Goal: Contribute content

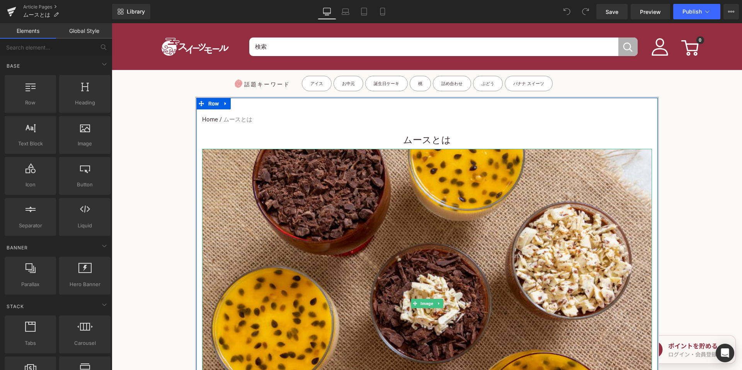
click at [379, 138] on h1 "ムースとは" at bounding box center [427, 139] width 450 height 17
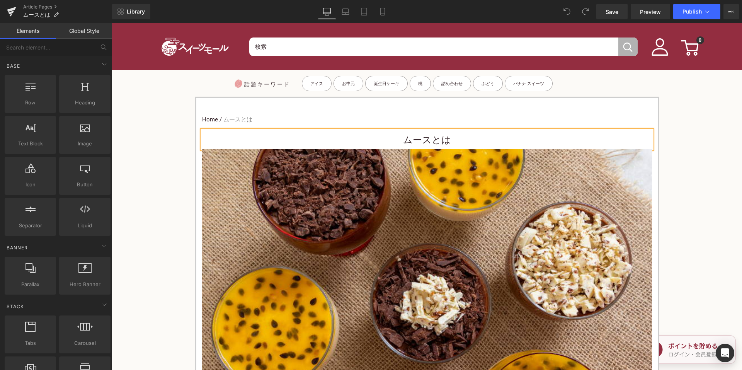
click at [390, 139] on h1 "ムースとは" at bounding box center [427, 139] width 450 height 17
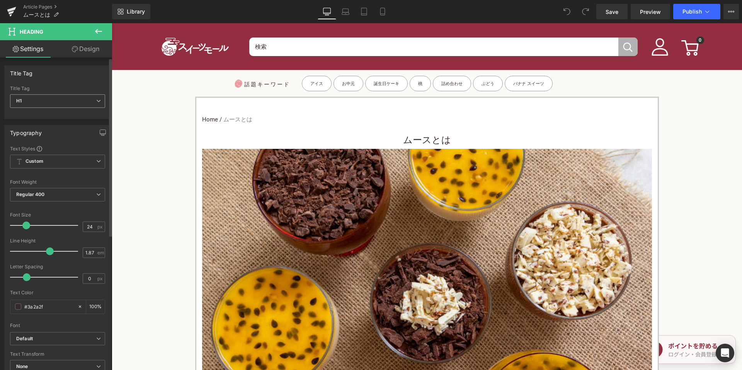
click at [83, 99] on span "H1" at bounding box center [57, 101] width 95 height 14
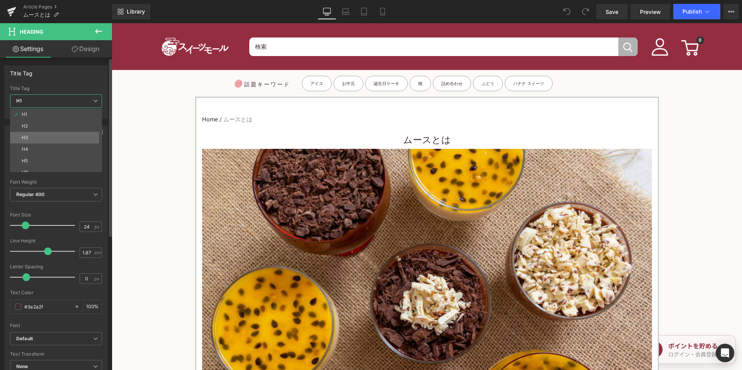
click at [52, 135] on li "H3" at bounding box center [57, 138] width 95 height 12
type input "15"
type input "100"
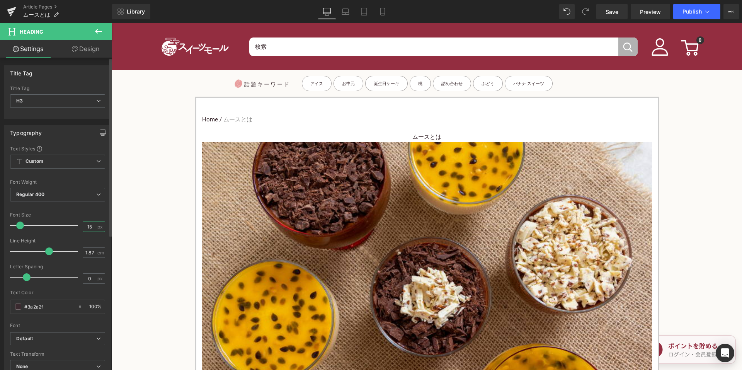
drag, startPoint x: 89, startPoint y: 229, endPoint x: 80, endPoint y: 225, distance: 10.0
click at [83, 226] on input "15" at bounding box center [90, 227] width 14 height 10
type input "24"
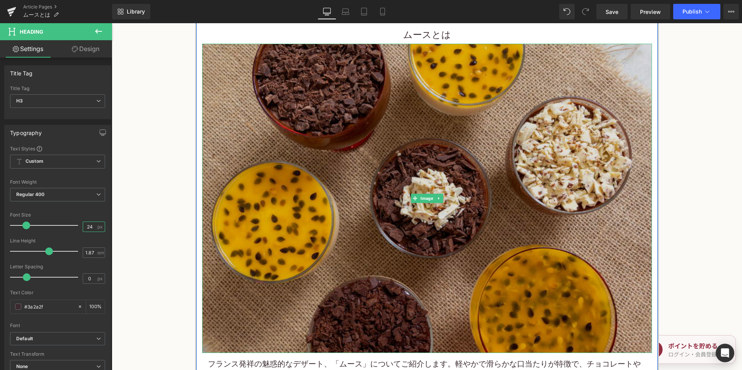
scroll to position [270, 0]
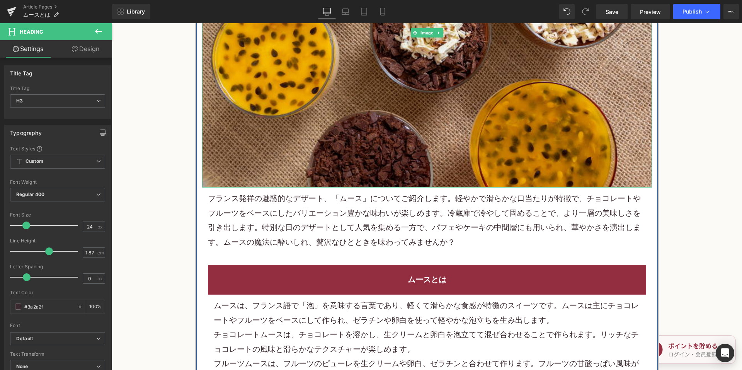
click at [338, 225] on p "フランス発祥の魅惑的なデザート、「 ムース 」についてご紹介します。軽やかで滑らかな口当たりが特徴で、 チョコレート や フルーツ をベースにしたバリエーショ…" at bounding box center [427, 220] width 438 height 58
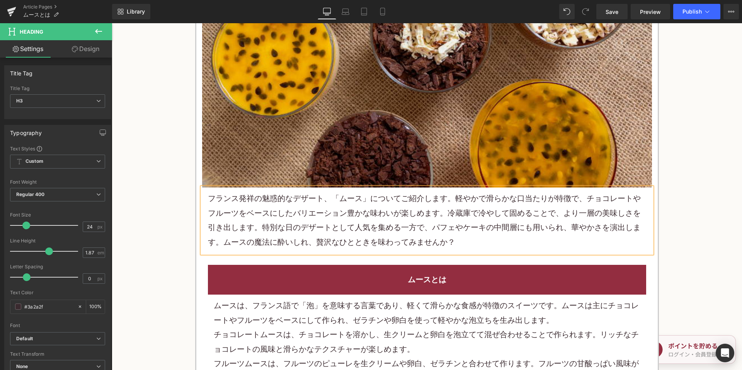
click at [338, 226] on p "フランス発祥の魅惑的なデザート、「 ムース 」についてご紹介します。軽やかで滑らかな口当たりが特徴で、 チョコレート や フルーツ をベースにしたバリエーショ…" at bounding box center [427, 220] width 438 height 58
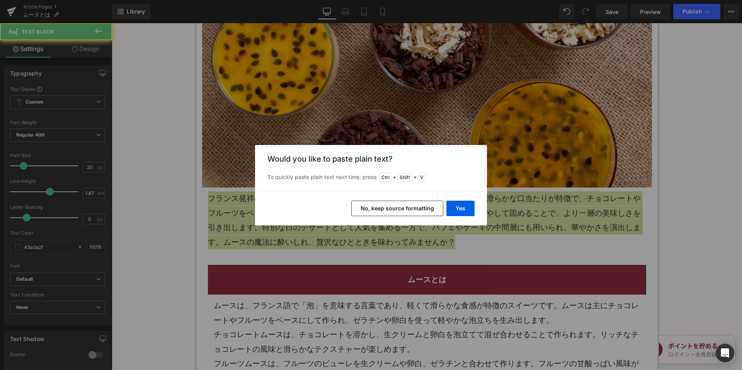
click at [373, 211] on button "No, keep source formatting" at bounding box center [397, 208] width 92 height 15
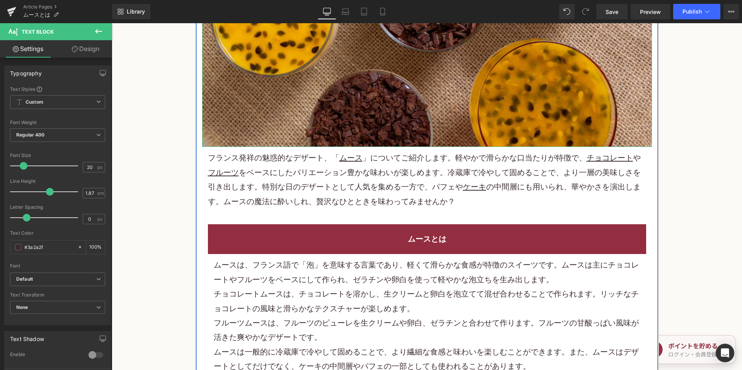
scroll to position [386, 0]
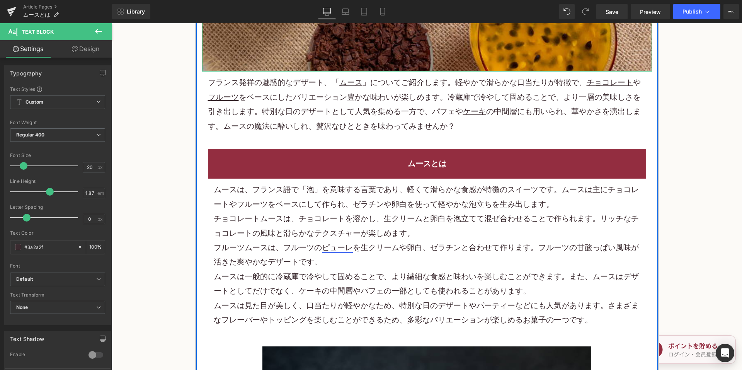
click at [330, 243] on link "ピューレ" at bounding box center [337, 247] width 31 height 9
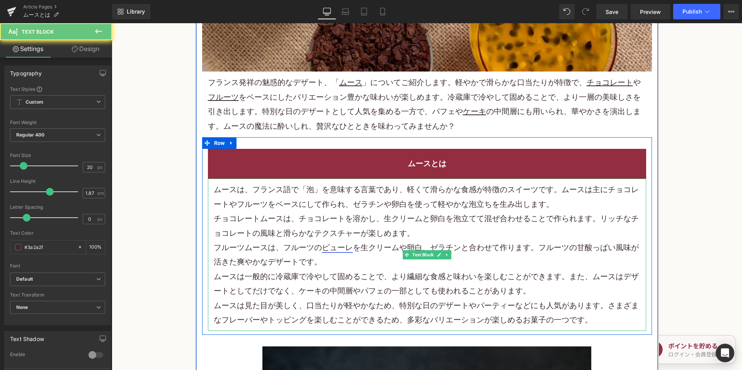
click at [330, 243] on link "ピューレ" at bounding box center [337, 247] width 31 height 9
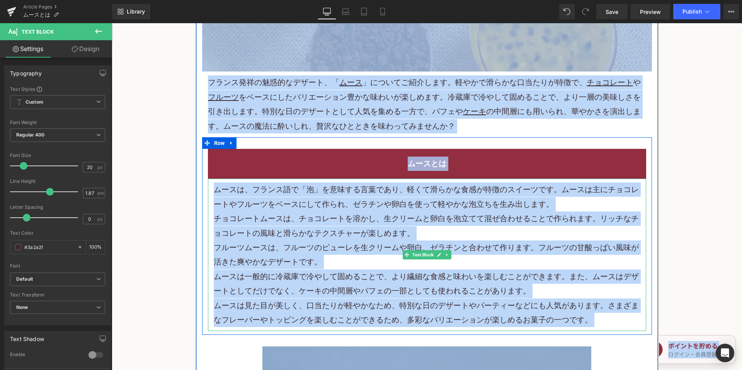
click at [289, 225] on p "チョコレートムースは、チョコレートを溶かし、生クリームと卵白を泡立てて混ぜ合わせることで作られます。リッチなチョコレートの風味と滑らかなテクスチャーが楽しめま…" at bounding box center [427, 225] width 427 height 29
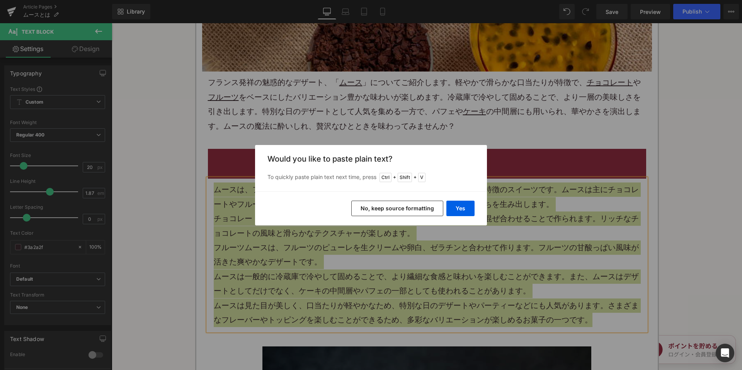
click at [380, 212] on button "No, keep source formatting" at bounding box center [397, 208] width 92 height 15
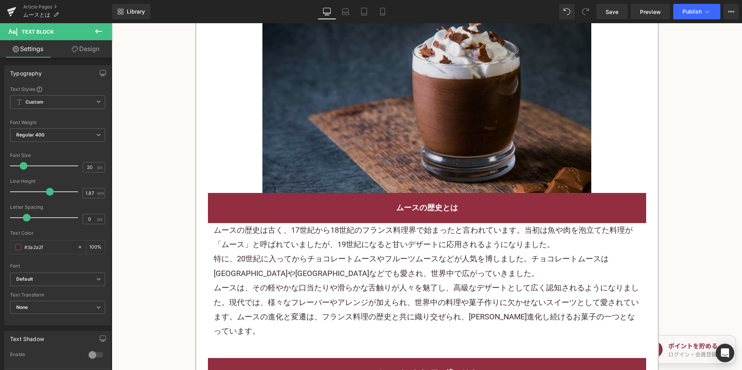
scroll to position [850, 0]
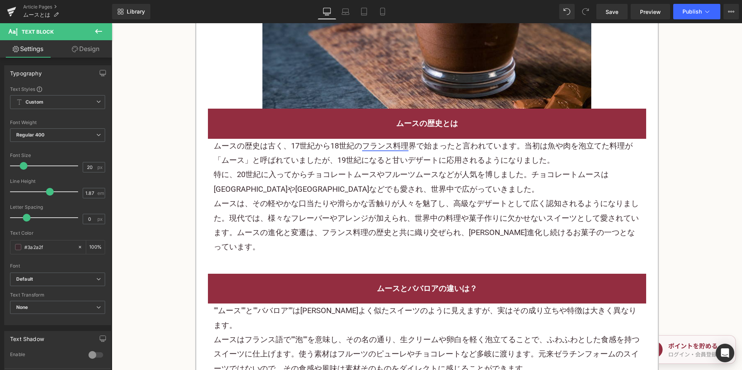
click at [363, 140] on div "ムースの歴史は古く、17世紀から18世紀の フランス料理 界で始まったと言われています。当初は魚や肉を泡立てた料理が「ムース」と呼ばれていましたが、19世紀に…" at bounding box center [427, 198] width 438 height 119
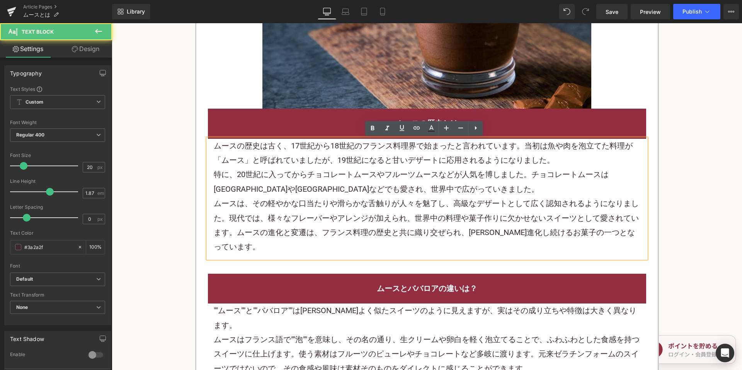
click at [362, 153] on p "ムースの歴史は古く、17世紀から18世紀の フランス料理 界で始まったと言われています。当初は魚や肉を泡立てた料理が「ムース」と呼ばれていましたが、19世紀に…" at bounding box center [427, 153] width 427 height 29
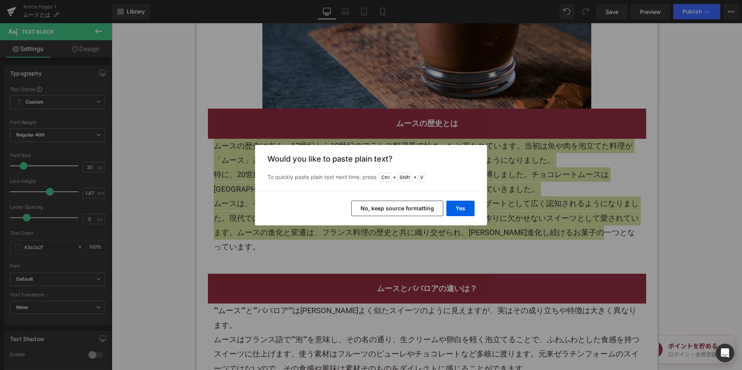
click at [379, 209] on button "No, keep source formatting" at bounding box center [397, 208] width 92 height 15
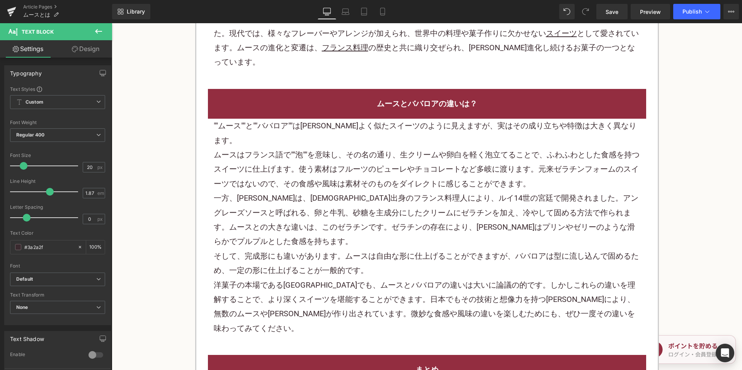
scroll to position [1121, 0]
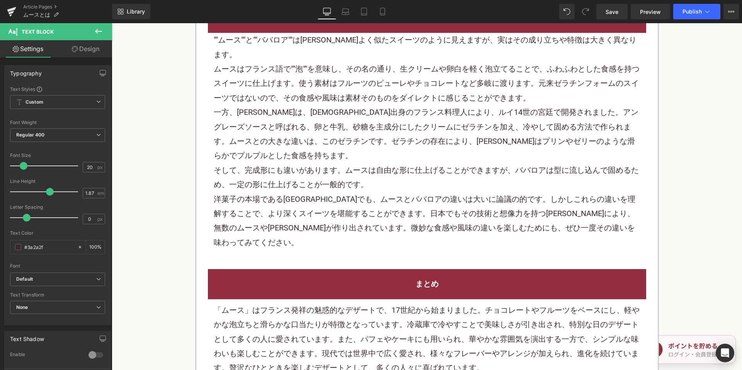
click at [337, 145] on p "一方、ババロアは、ドイツ出身のフランス料理人により、ルイ14世の宮廷で開発されました。 アングレーズソース と呼ばれる、卵と牛乳、砂糖を主成分にしたクリームに…" at bounding box center [427, 134] width 427 height 58
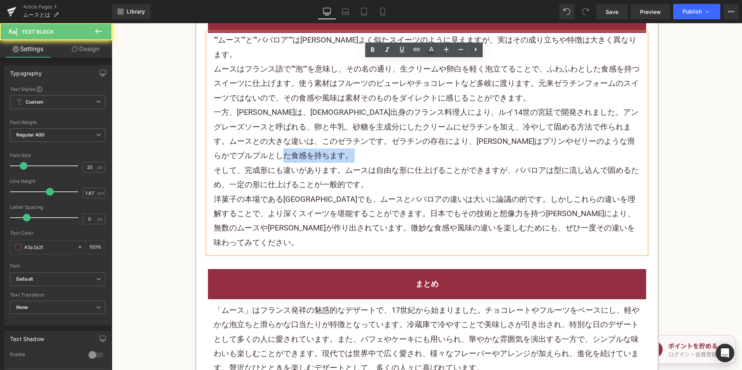
click at [336, 145] on p "一方、ババロアは、ドイツ出身のフランス料理人により、ルイ14世の宮廷で開発されました。 アングレーズソース と呼ばれる、卵と牛乳、砂糖を主成分にしたクリームに…" at bounding box center [427, 134] width 427 height 58
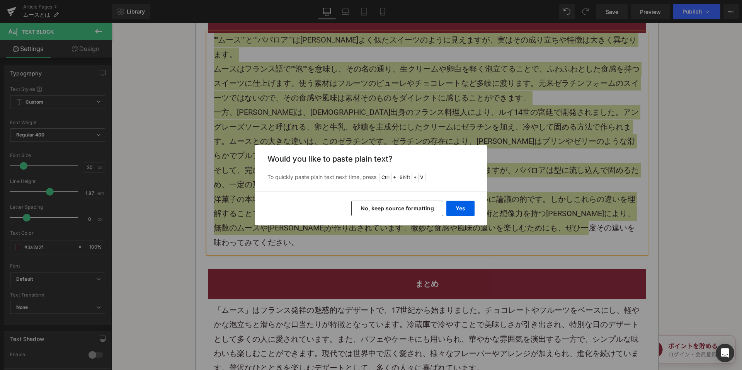
click at [380, 208] on button "No, keep source formatting" at bounding box center [397, 208] width 92 height 15
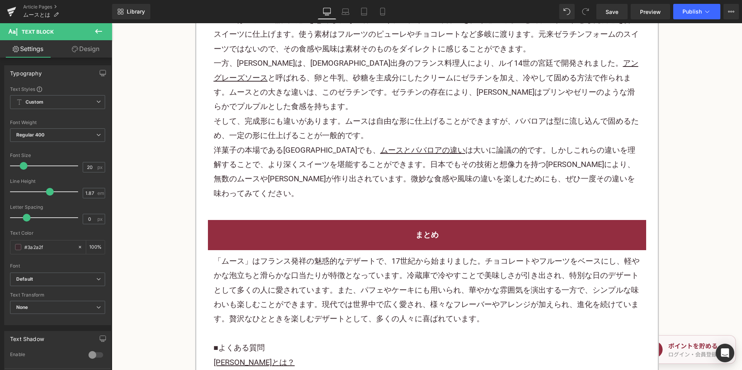
scroll to position [1236, 0]
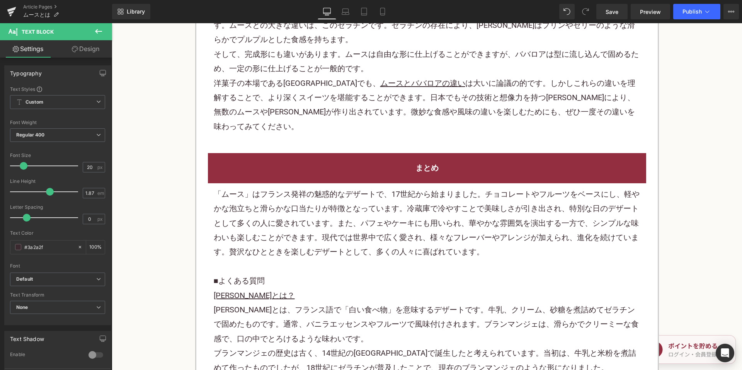
click at [296, 210] on p "「ムース」はフランス発祥の魅惑的なデザートで、17世紀から始まりました。チョコレートやフルーツをベースにし、軽やかな泡立ちと滑らかな口当たりが特徴となっていま…" at bounding box center [427, 223] width 427 height 72
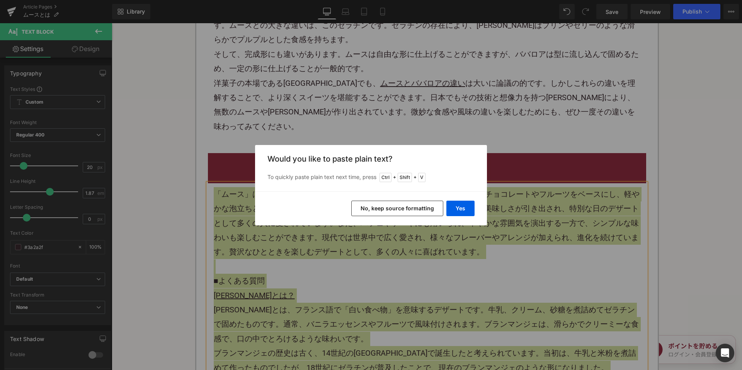
click at [384, 216] on div "Yes No, keep source formatting" at bounding box center [371, 208] width 232 height 34
click at [392, 209] on button "No, keep source formatting" at bounding box center [397, 208] width 92 height 15
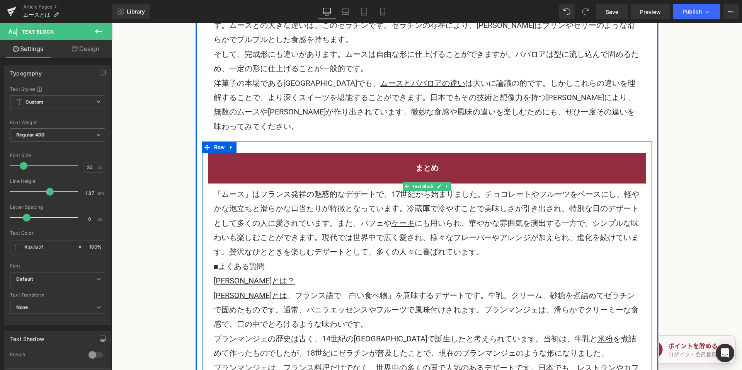
click at [486, 221] on p "「ムース」はフランス発祥の魅惑的なデザートで、17世紀から始まりました。チョコレートやフルーツをベースにし、軽やかな泡立ちと滑らかな口当たりが特徴となっていま…" at bounding box center [427, 223] width 427 height 72
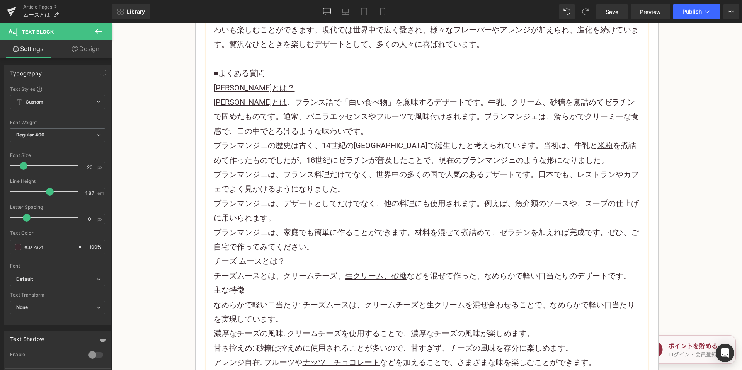
scroll to position [1468, 0]
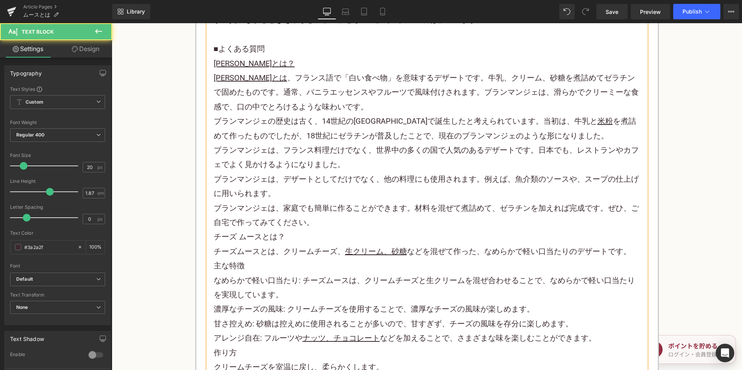
click at [328, 201] on p "ブランマンジェは、家庭でも簡単に作ることができます。材料を混ぜて煮詰めて、ゼラチンを加えれば完成です。ぜひ、ご自宅で作ってみてください。" at bounding box center [427, 215] width 427 height 29
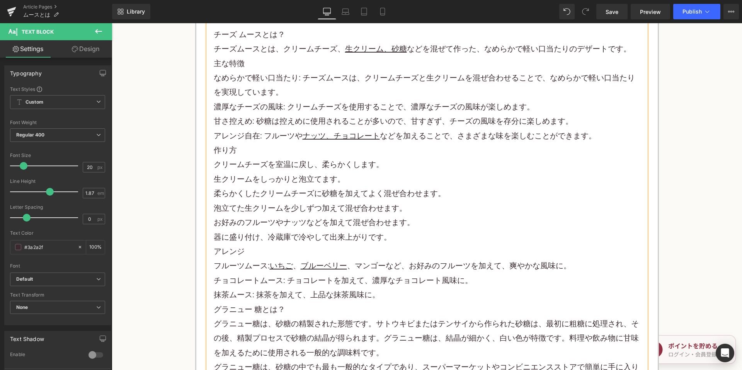
scroll to position [1739, 0]
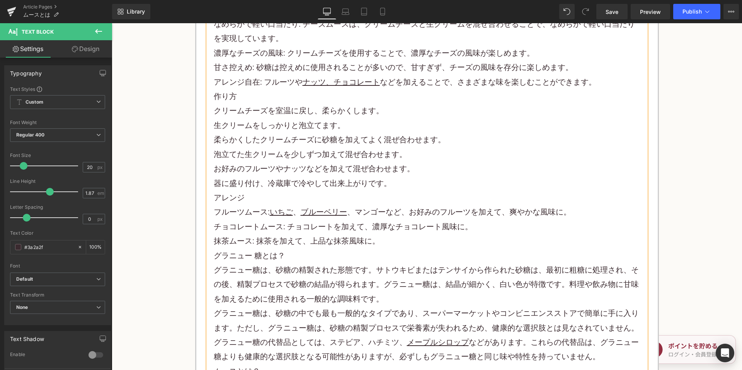
click at [377, 234] on p "抹茶ムース: 抹茶を加えて、上品な抹茶風味に。" at bounding box center [427, 241] width 427 height 14
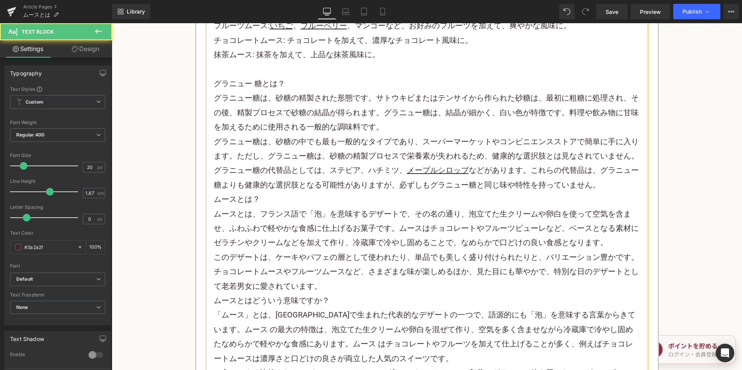
scroll to position [1932, 0]
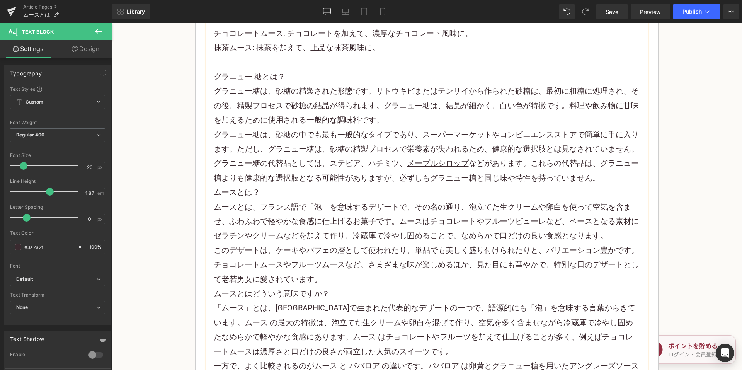
click at [326, 253] on p "このデザートは、ケーキやパフェの層として使われたり、単品でも美しく盛り付けられたりと、バリエーション豊かです。チョコレートムースやフルーツムースなど、さまざま…" at bounding box center [427, 264] width 427 height 43
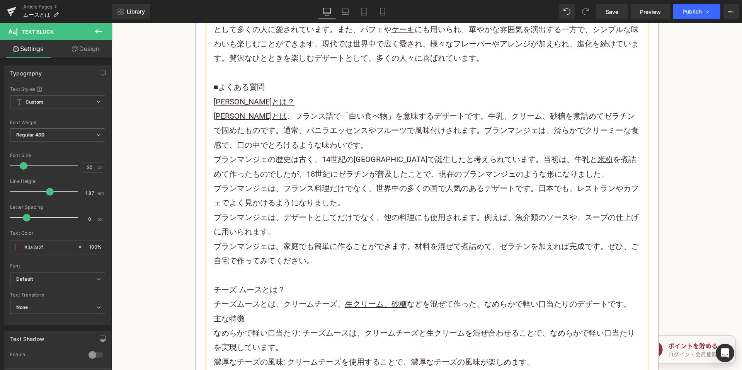
scroll to position [1430, 0]
click at [698, 9] on span "Publish" at bounding box center [691, 12] width 19 height 6
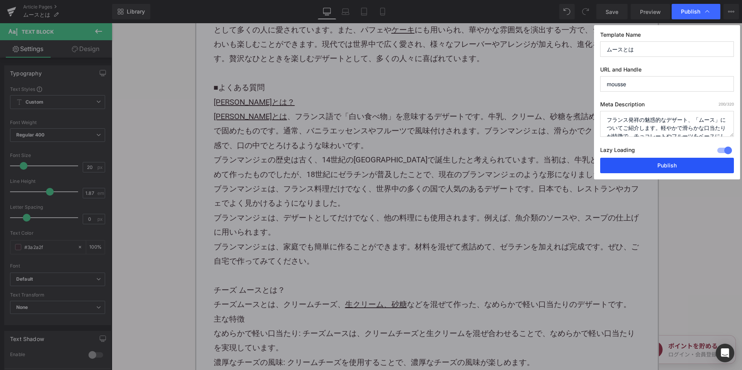
click at [613, 166] on button "Publish" at bounding box center [667, 165] width 134 height 15
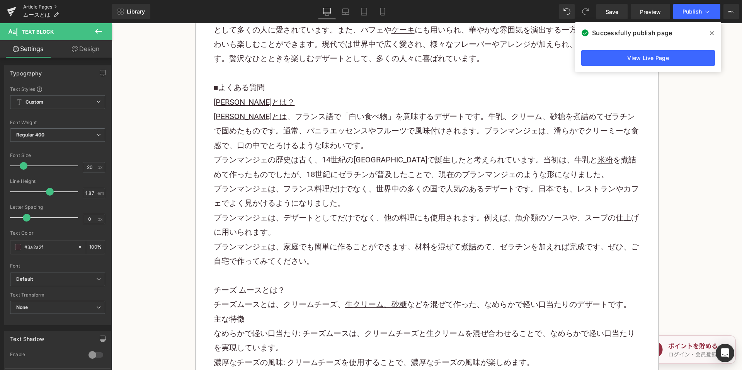
click at [50, 7] on link "Article Pages" at bounding box center [67, 7] width 89 height 6
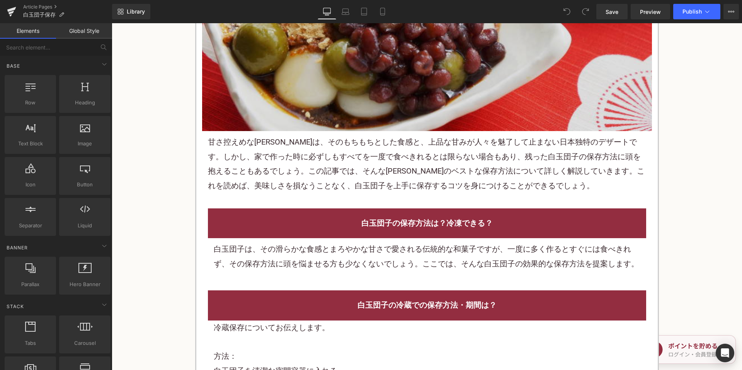
scroll to position [425, 0]
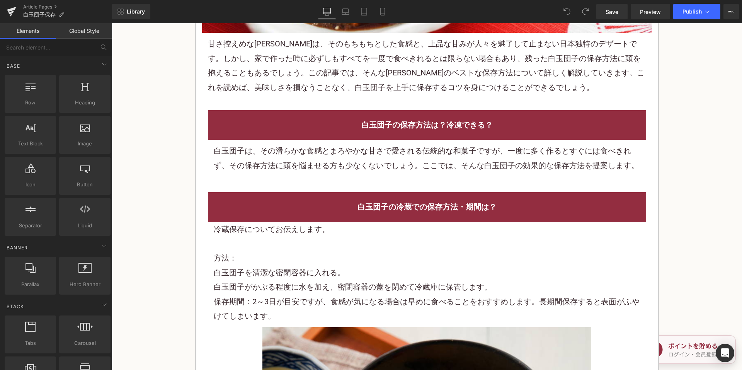
click at [354, 169] on div "白玉団子は、その滑らかな食感とまろやかな甘さで愛される伝統的な和菓子ですが、一度に多く作るとすぐには食べきれず、その保存方法に頭を悩ませる方も少なくないでしょ…" at bounding box center [427, 158] width 427 height 29
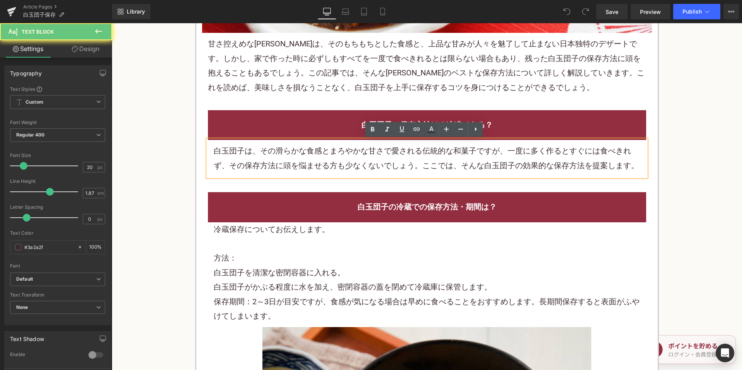
click at [353, 168] on div "白玉団子は、その滑らかな食感とまろやかな甘さで愛される伝統的な和菓子ですが、一度に多く作るとすぐには食べきれず、その保存方法に頭を悩ませる方も少なくないでしょ…" at bounding box center [427, 158] width 427 height 29
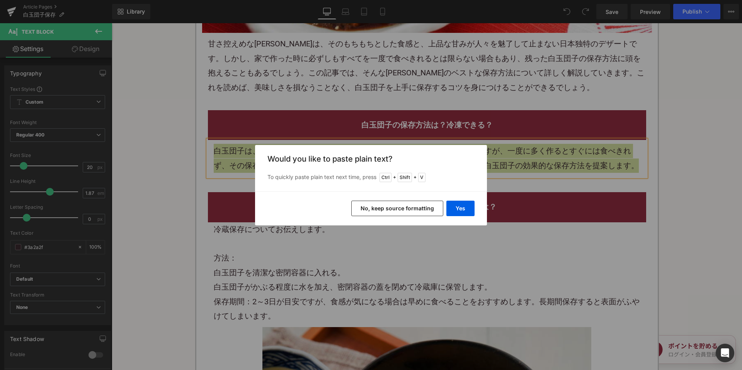
click at [391, 209] on button "No, keep source formatting" at bounding box center [397, 208] width 92 height 15
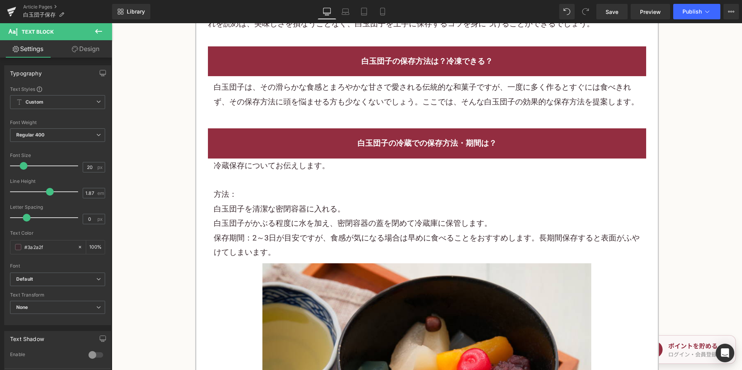
scroll to position [502, 0]
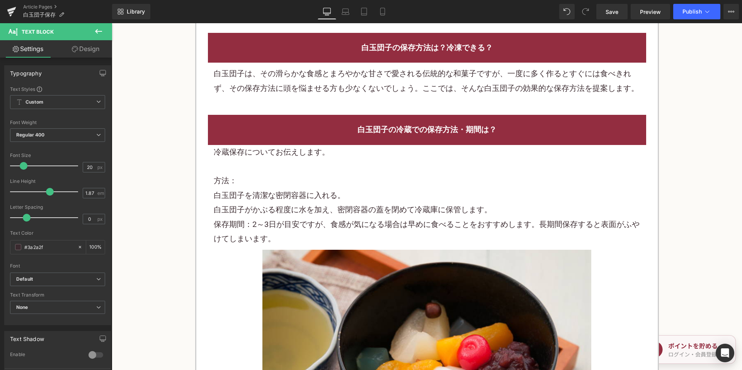
click at [307, 177] on div "方法：" at bounding box center [427, 180] width 427 height 14
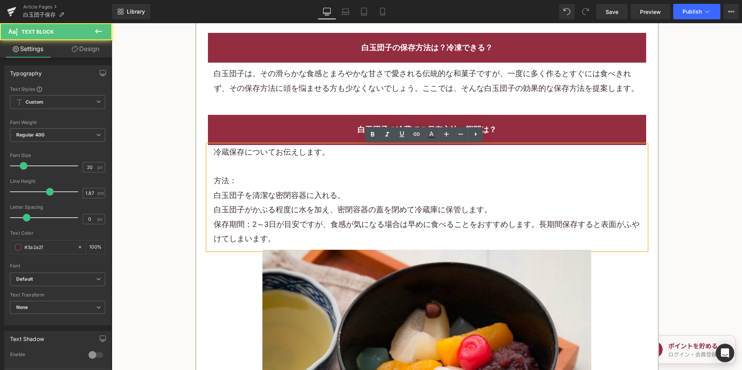
click at [314, 163] on div at bounding box center [427, 166] width 427 height 14
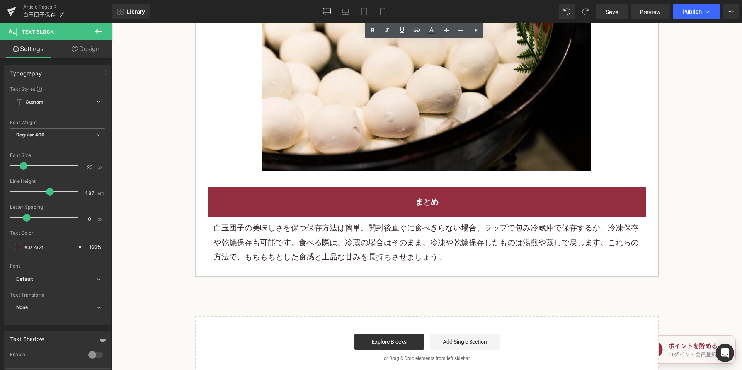
scroll to position [1816, 0]
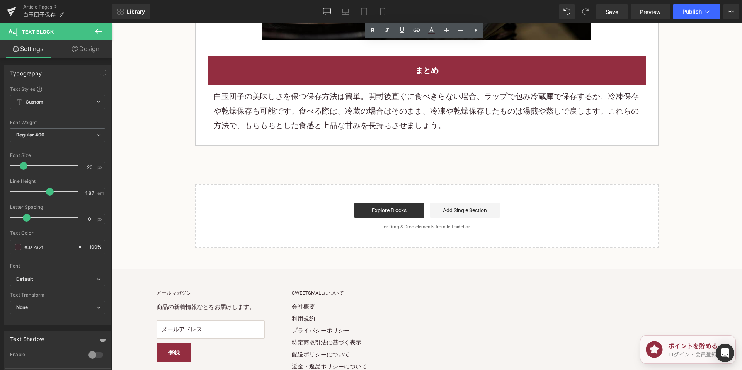
click at [378, 127] on p "白玉団子の美味しさを保つ保存方法は簡単。開封後直ぐに食べきらない場合、ラップで包み冷蔵庫で保存するか、冷凍保存や乾燥保存も可能です。食べる際は、冷蔵の場合はそ…" at bounding box center [427, 110] width 427 height 43
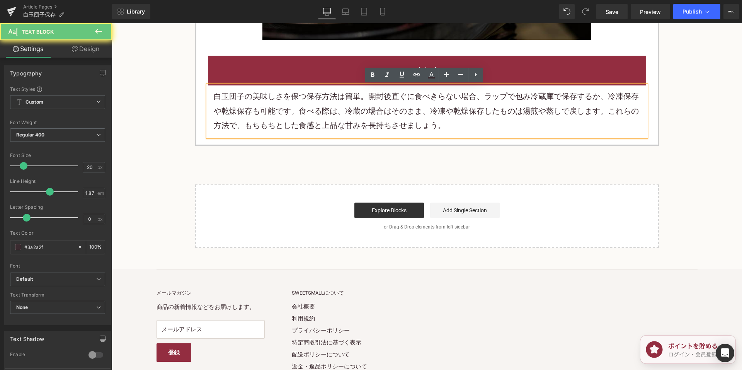
click at [445, 128] on p "白玉団子の美味しさを保つ保存方法は簡単。開封後直ぐに食べきらない場合、ラップで包み冷蔵庫で保存するか、冷凍保存や乾燥保存も可能です。食べる際は、冷蔵の場合はそ…" at bounding box center [427, 110] width 427 height 43
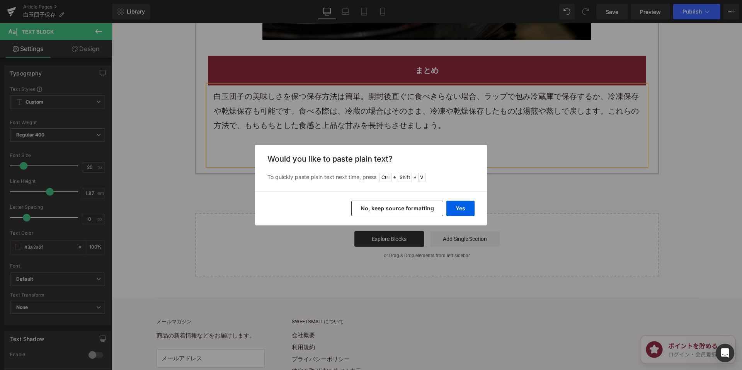
click at [398, 201] on button "No, keep source formatting" at bounding box center [397, 208] width 92 height 15
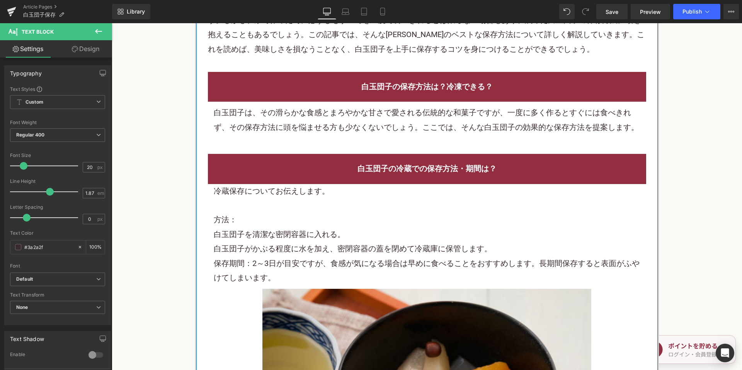
scroll to position [464, 0]
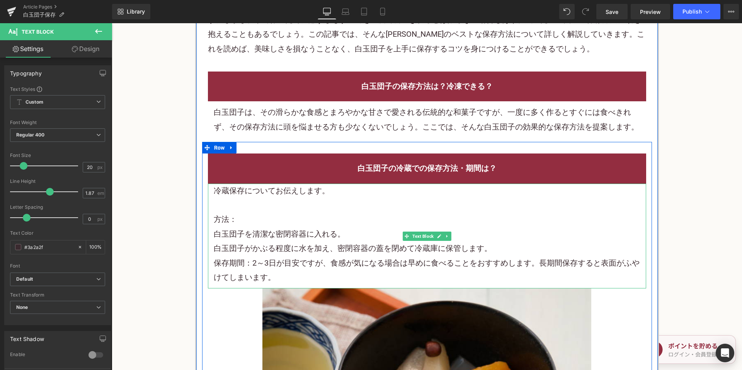
click at [329, 192] on div "冷蔵保存についてお伝えします。" at bounding box center [427, 191] width 427 height 14
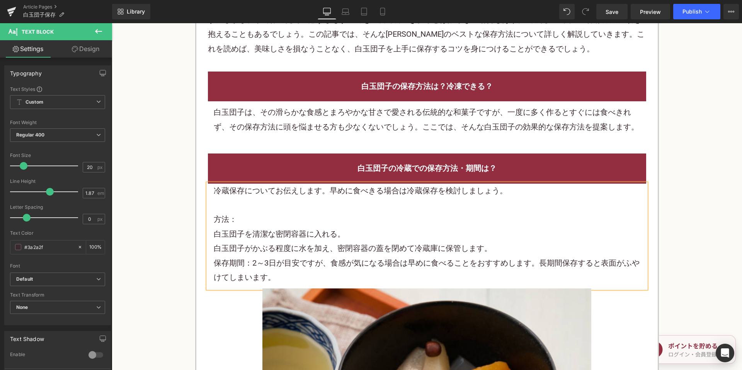
click at [417, 194] on span "冷蔵保存についてお伝えします。早めに食べきる場合は冷蔵保存を検討しましょう。" at bounding box center [361, 190] width 294 height 9
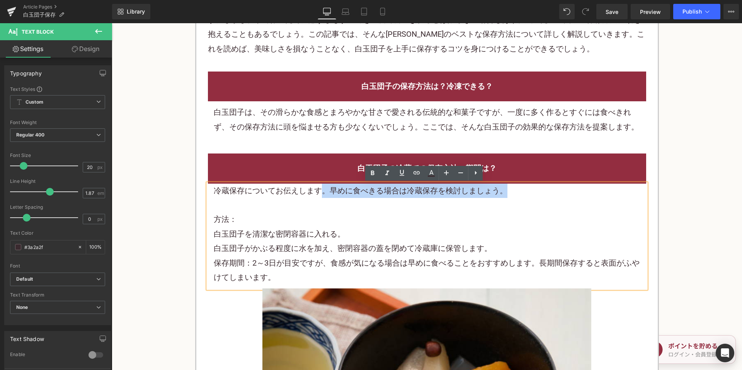
drag, startPoint x: 510, startPoint y: 193, endPoint x: 321, endPoint y: 194, distance: 189.3
click at [321, 194] on div "冷蔵保存についてお伝えします。早めに食べきる場合は冷蔵保存を検討しましょう。" at bounding box center [427, 191] width 427 height 14
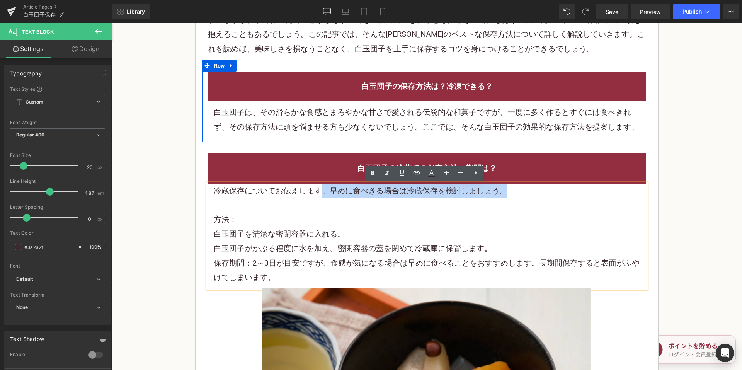
copy span "。早めに食べきる場合は冷蔵保存を検討しましょう。"
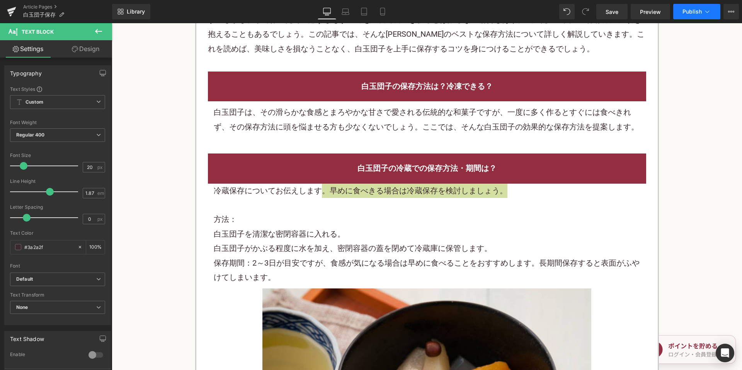
click at [682, 12] on button "Publish" at bounding box center [696, 11] width 47 height 15
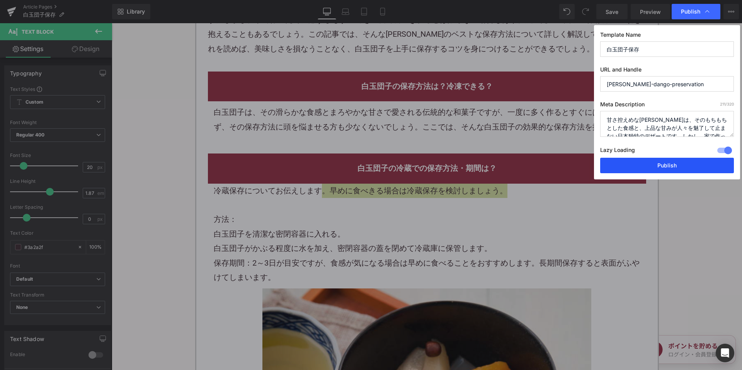
click at [643, 160] on button "Publish" at bounding box center [667, 165] width 134 height 15
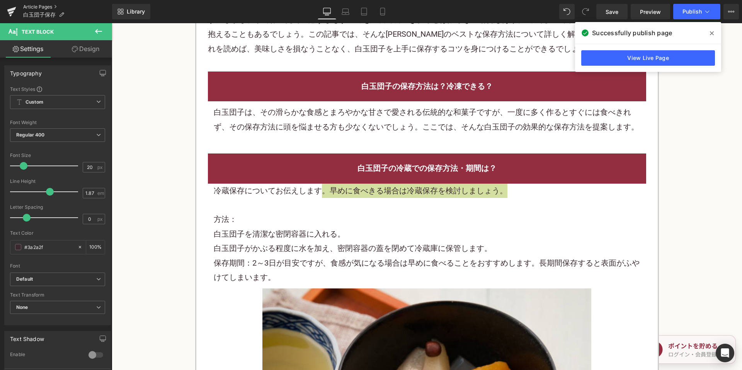
click at [31, 7] on link "Article Pages" at bounding box center [67, 7] width 89 height 6
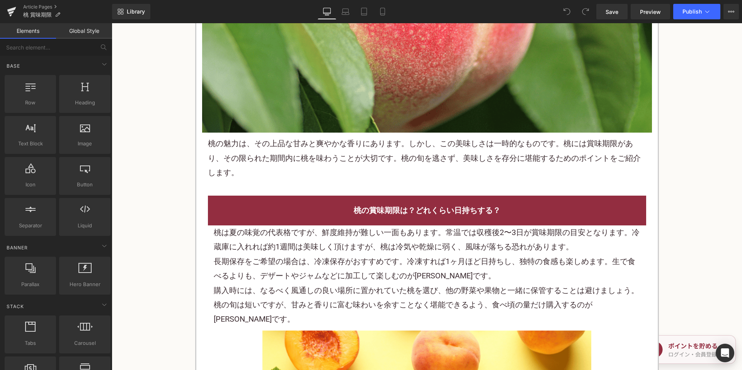
scroll to position [386, 0]
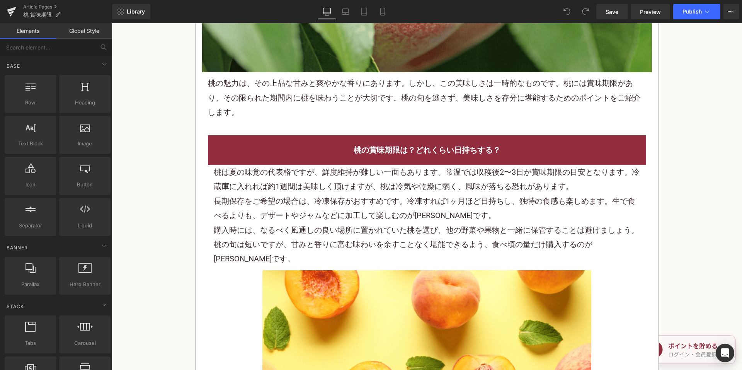
click at [294, 85] on p "桃の魅力は、その上品な甘みと爽やかな香りにあります。しかし、この美味しさは一時的なものです。桃には 賞味期限 があり、その限られた期間内に桃を味わうことが大切…" at bounding box center [427, 97] width 438 height 43
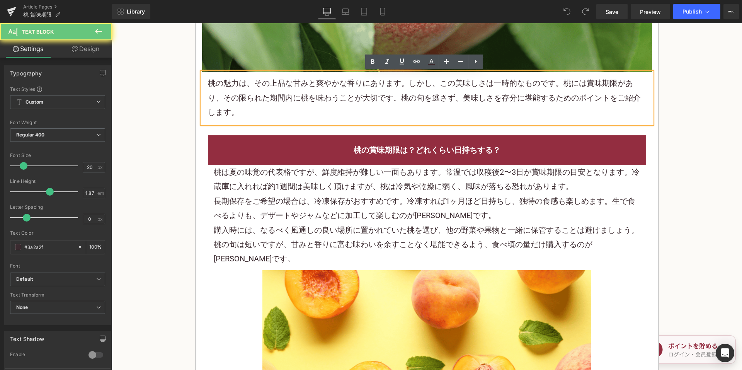
click at [294, 85] on p "桃の魅力は、その上品な甘みと爽やかな香りにあります。しかし、この美味しさは一時的なものです。桃には 賞味期限 があり、その限られた期間内に桃を味わうことが大切…" at bounding box center [427, 97] width 438 height 43
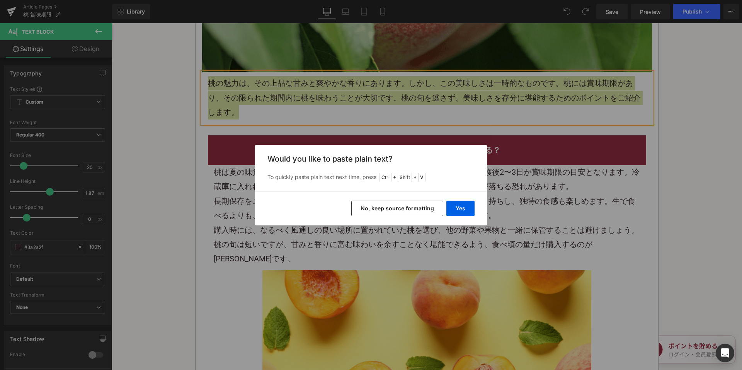
click at [362, 207] on button "No, keep source formatting" at bounding box center [397, 208] width 92 height 15
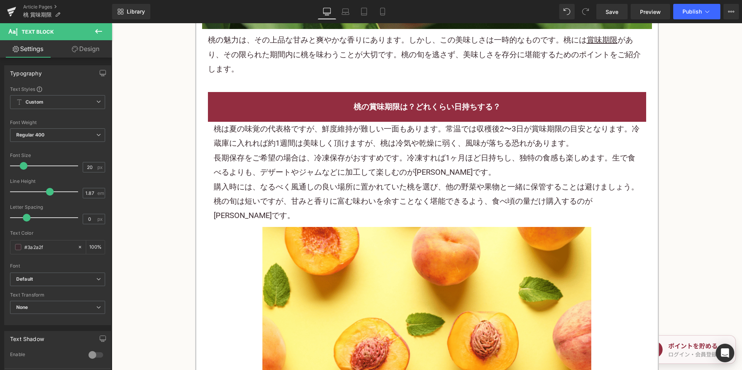
scroll to position [502, 0]
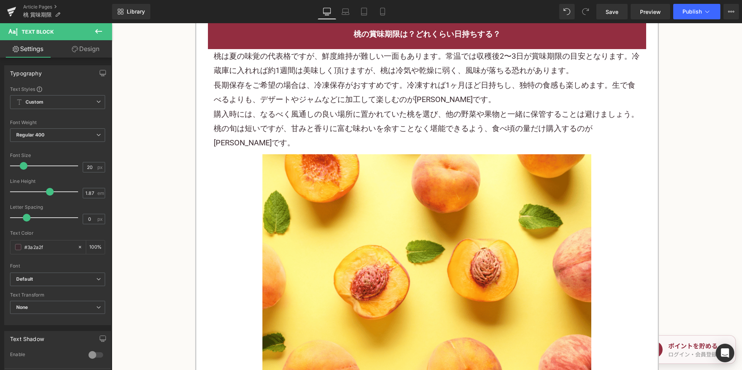
click at [318, 100] on p "長期保存をご希望の場合は、冷凍保存がおすすめです。冷凍すれば1ヶ月ほど日持ちし、独特の食感も楽しめます。生で食べるよりも、 デザート や ジャム などに加工し…" at bounding box center [427, 92] width 427 height 29
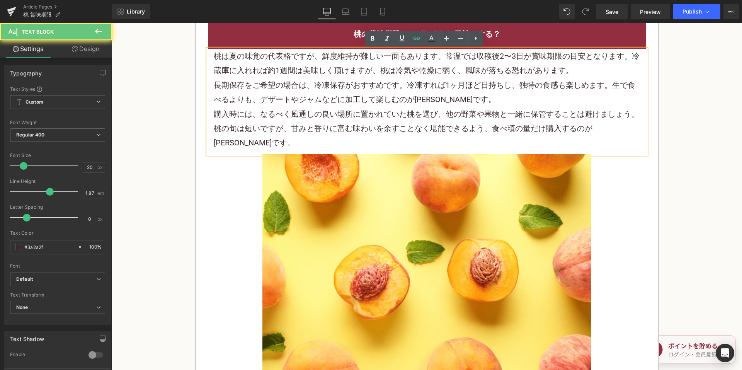
click at [318, 100] on p "長期保存をご希望の場合は、冷凍保存がおすすめです。冷凍すれば1ヶ月ほど日持ちし、独特の食感も楽しめます。生で食べるよりも、 デザート や ジャム などに加工し…" at bounding box center [427, 92] width 427 height 29
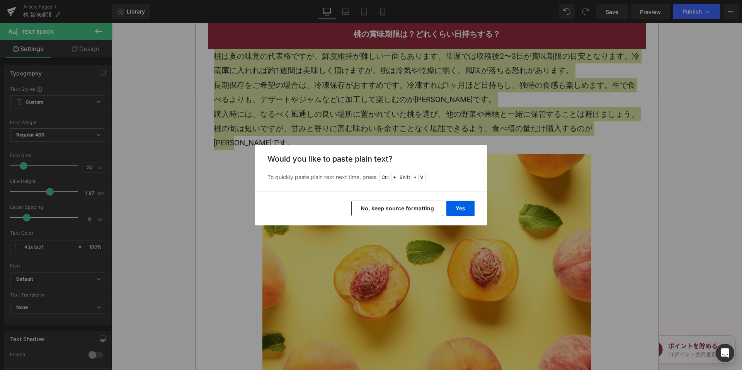
click at [378, 217] on div "Yes No, keep source formatting" at bounding box center [371, 208] width 232 height 34
click at [376, 208] on button "No, keep source formatting" at bounding box center [397, 208] width 92 height 15
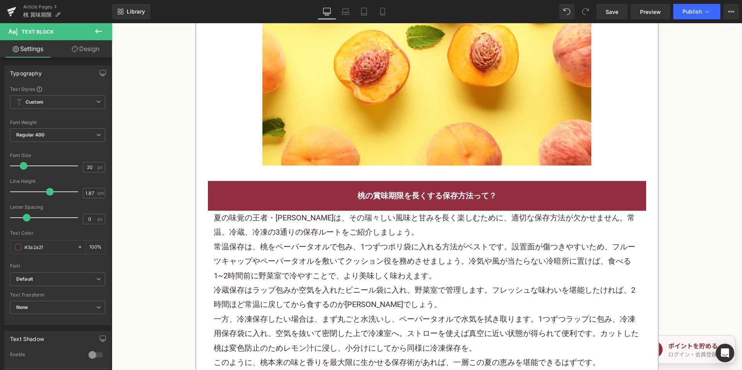
scroll to position [811, 0]
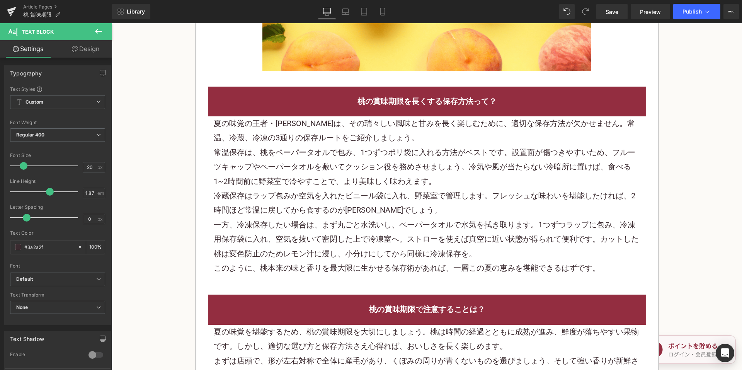
click at [320, 145] on p "常温保存 は、桃をペーパータオルで包み、1つずつポリ袋に入れる方法がベストです。設置面が傷つきやすいため、 フルーツ キャップやペーパータオルを敷いてクッショ…" at bounding box center [427, 166] width 427 height 43
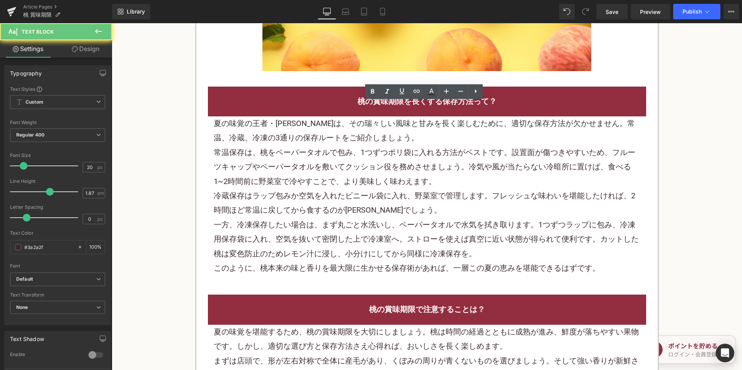
click at [320, 145] on p "常温保存 は、桃をペーパータオルで包み、1つずつポリ袋に入れる方法がベストです。設置面が傷つきやすいため、 フルーツ キャップやペーパータオルを敷いてクッショ…" at bounding box center [427, 166] width 427 height 43
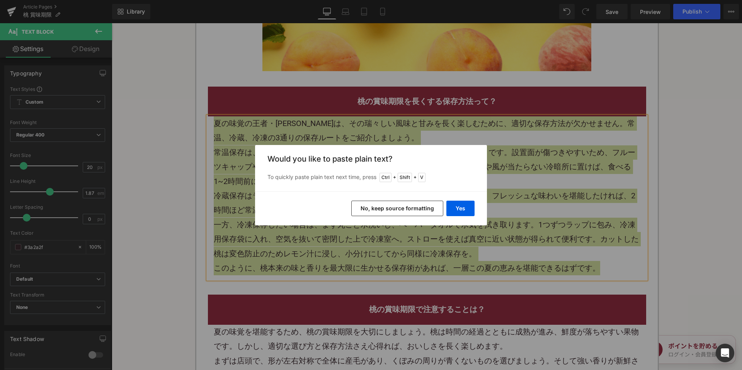
click at [387, 207] on button "No, keep source formatting" at bounding box center [397, 208] width 92 height 15
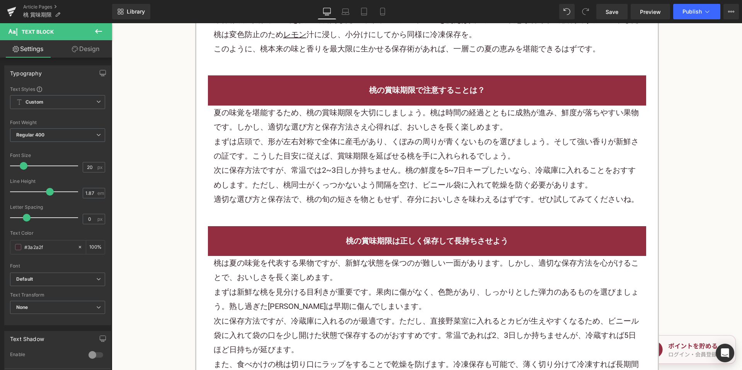
scroll to position [1043, 0]
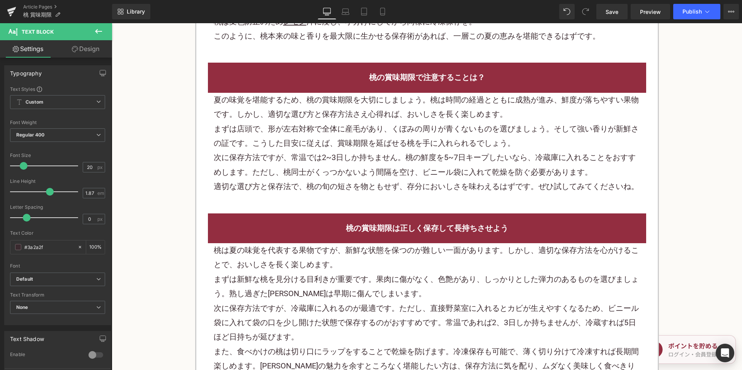
click at [315, 105] on p "夏の味覚を堪能するため、桃の賞味期限を大切にしましょう。桃は時間の経過とともに成熟が進み、鮮度が落ちやすい果物です。しかし、適切な選び方と保存方法さえ心得れば…" at bounding box center [427, 107] width 427 height 29
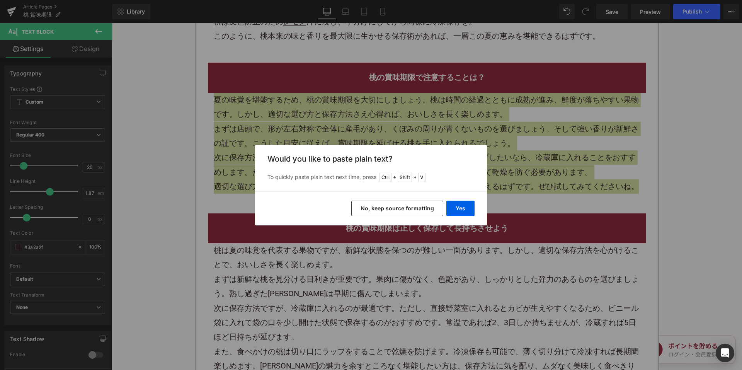
click at [366, 201] on button "No, keep source formatting" at bounding box center [397, 208] width 92 height 15
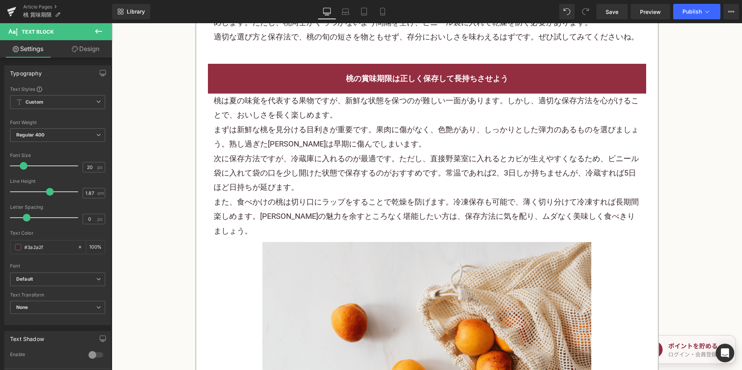
scroll to position [1198, 0]
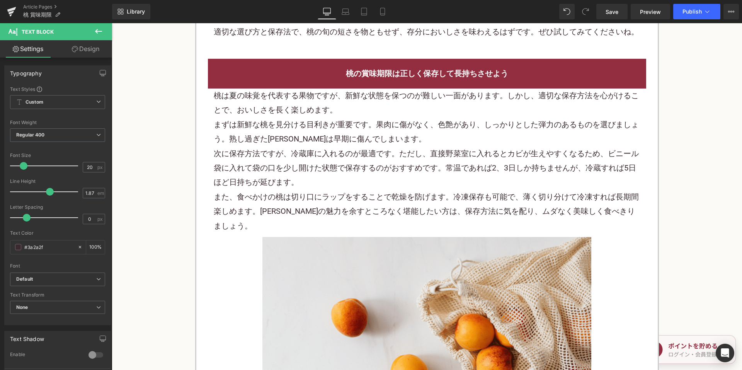
click at [294, 146] on p "次に保存方法ですが、冷蔵庫に入れるのが最適です。ただし、直接野菜室に入れるとカビが生えやすくなるため、ビニール袋に入れて袋の口を少し開けた状態で保存するのがお…" at bounding box center [427, 167] width 427 height 43
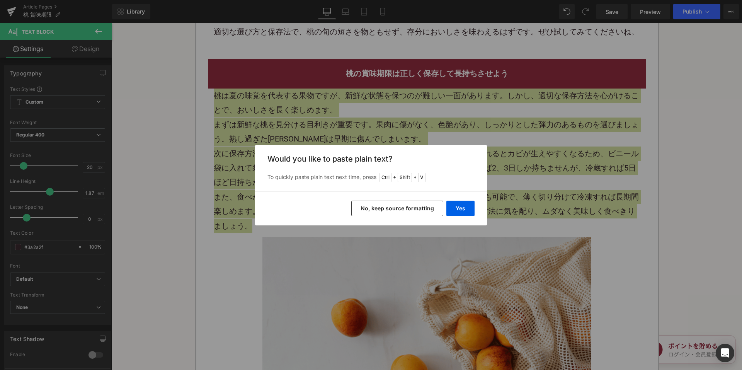
click at [370, 208] on button "No, keep source formatting" at bounding box center [397, 208] width 92 height 15
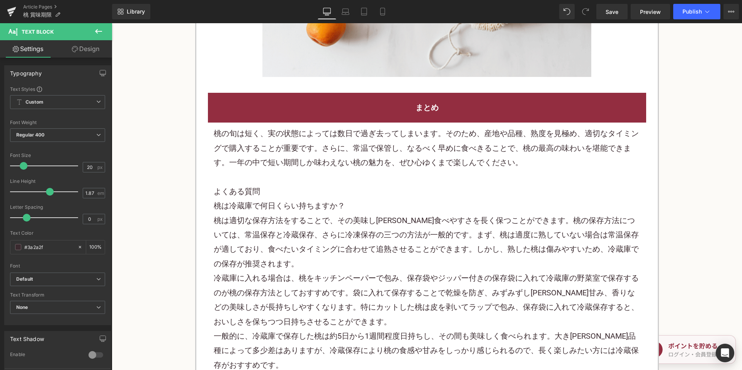
scroll to position [1661, 0]
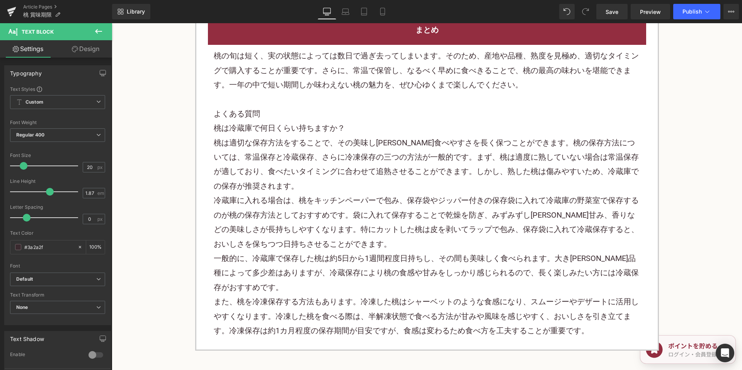
click at [266, 163] on p "桃は適切な保存方法をすることで、その美味し[PERSON_NAME]食べやすさを長く保つことができます。 桃の保存方法 については、常温保存と冷蔵保存、さらに…" at bounding box center [427, 165] width 427 height 58
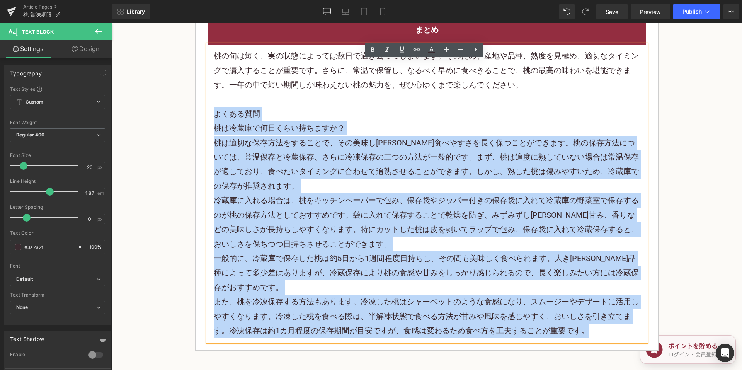
drag, startPoint x: 213, startPoint y: 83, endPoint x: 605, endPoint y: 306, distance: 451.4
click at [605, 306] on div "桃の旬は短く、実の状態によっては数日で過ぎ去ってしまいます。そのため、産地や品種、熟度を見極め、適切なタイミングで購入することが重要です。さらに、常温で保管し…" at bounding box center [427, 193] width 438 height 297
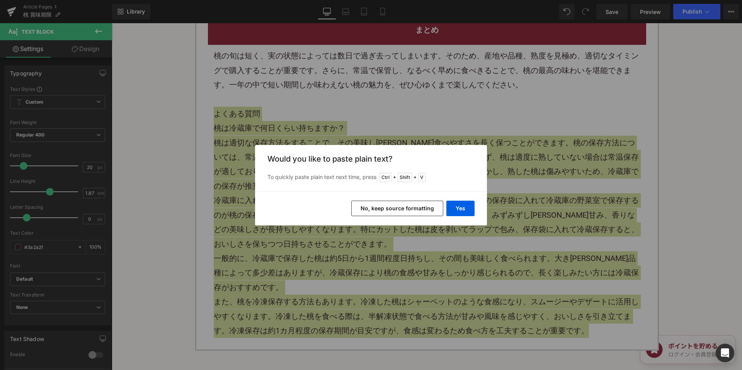
click at [409, 207] on button "No, keep source formatting" at bounding box center [397, 208] width 92 height 15
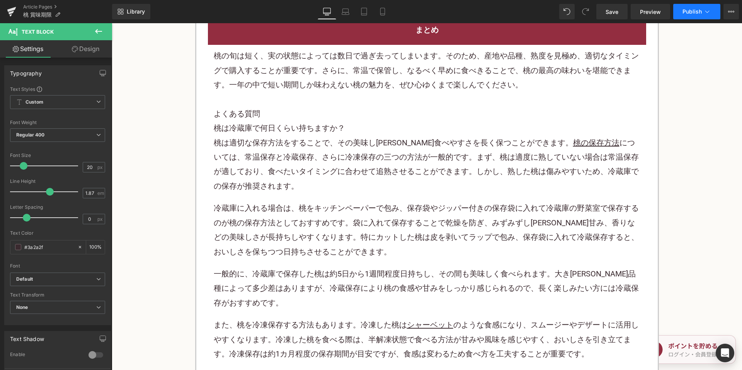
click at [690, 17] on button "Publish" at bounding box center [696, 11] width 47 height 15
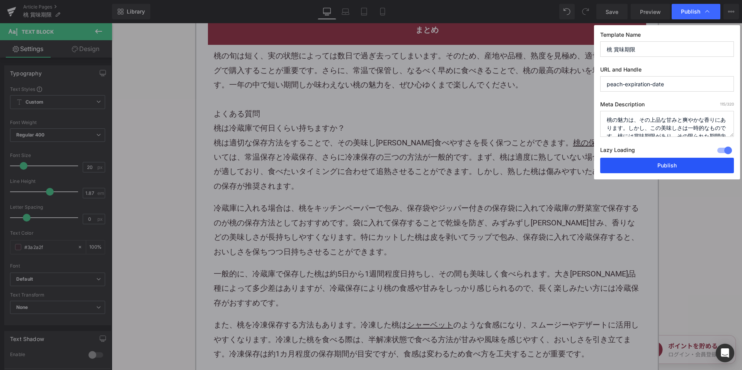
click at [619, 163] on button "Publish" at bounding box center [667, 165] width 134 height 15
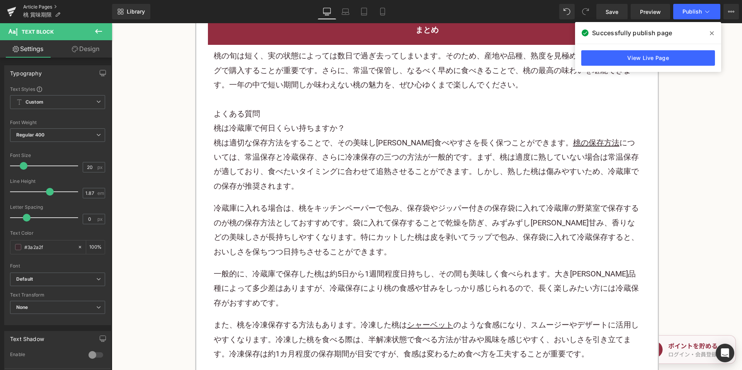
click at [41, 5] on link "Article Pages" at bounding box center [67, 7] width 89 height 6
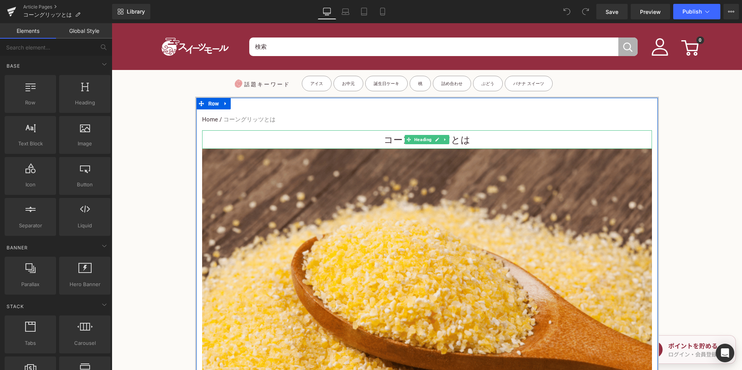
click at [365, 136] on h3 "コーングリッツとは" at bounding box center [427, 139] width 450 height 17
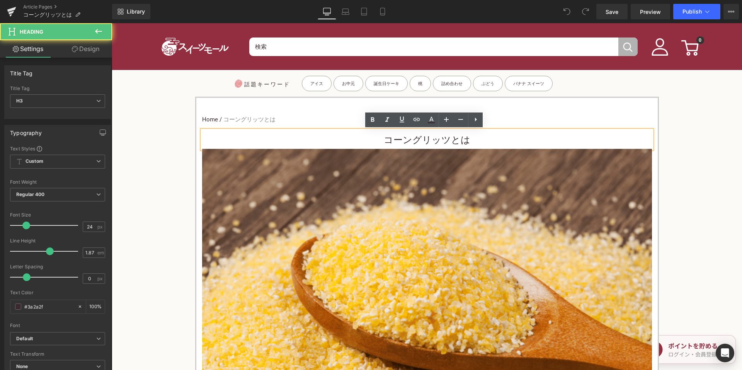
click at [372, 138] on h3 "コーングリッツとは" at bounding box center [427, 139] width 450 height 17
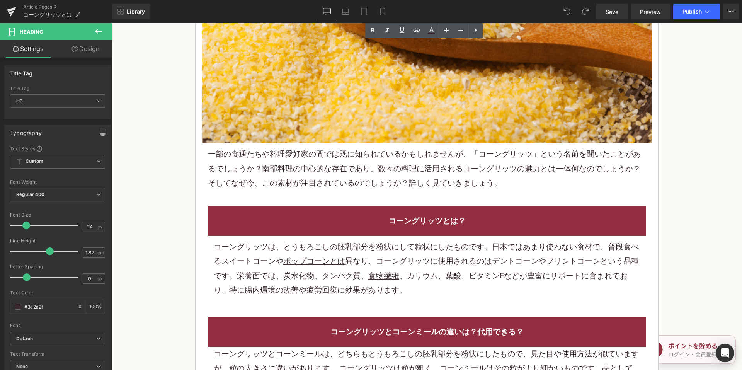
scroll to position [464, 0]
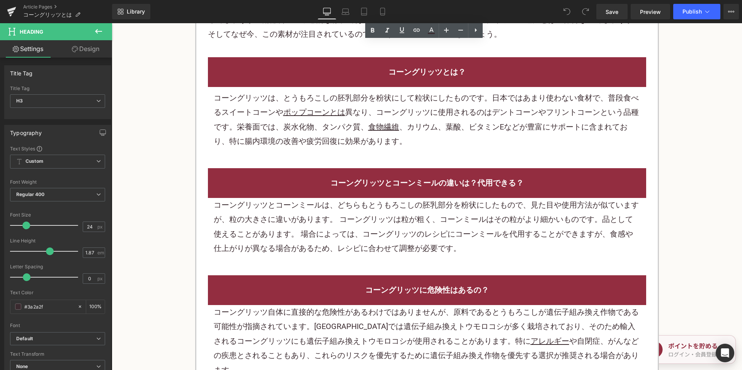
click at [311, 117] on u "ポップコーンとは" at bounding box center [314, 111] width 62 height 9
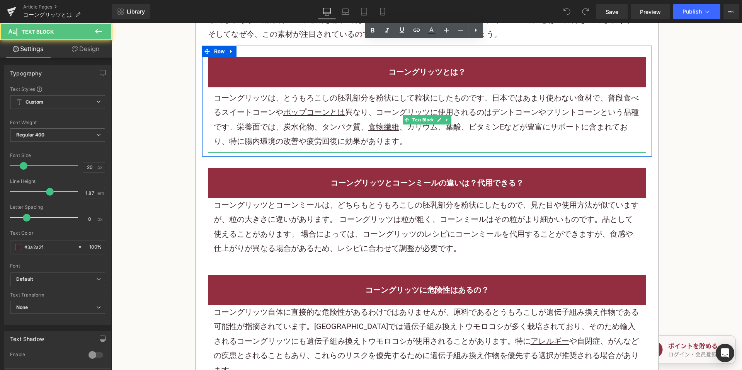
click at [372, 110] on p "コーングリッツは、とうもろこしの胚乳部分を粉状にして粒状にしたものです。日本ではあまり使わない食材で、普段食べるスイートコーンや ポップコーンとは 異なり、コ…" at bounding box center [427, 120] width 427 height 58
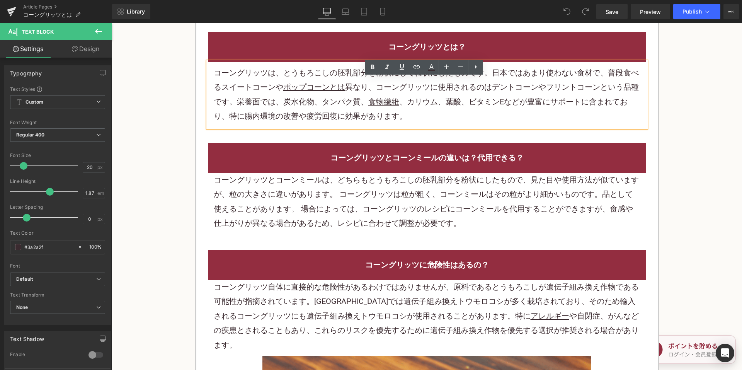
scroll to position [502, 0]
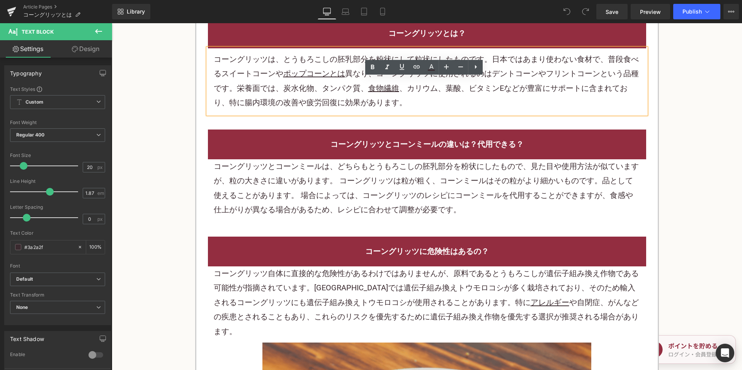
click at [321, 184] on p "コーングリッツとコーンミールは、どちらもとうもろこしの胚乳部分を粉状にしたもので、見た目や使用方法が似ていますが、粒の大きさに違いがあります。 コーングリッツ…" at bounding box center [427, 188] width 427 height 58
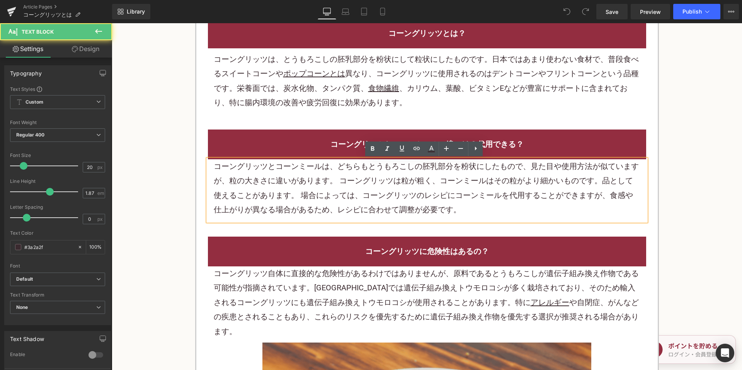
click at [330, 186] on p "コーングリッツとコーンミールは、どちらもとうもろこしの胚乳部分を粉状にしたもので、見た目や使用方法が似ていますが、粒の大きさに違いがあります。 コーングリッツ…" at bounding box center [427, 188] width 427 height 58
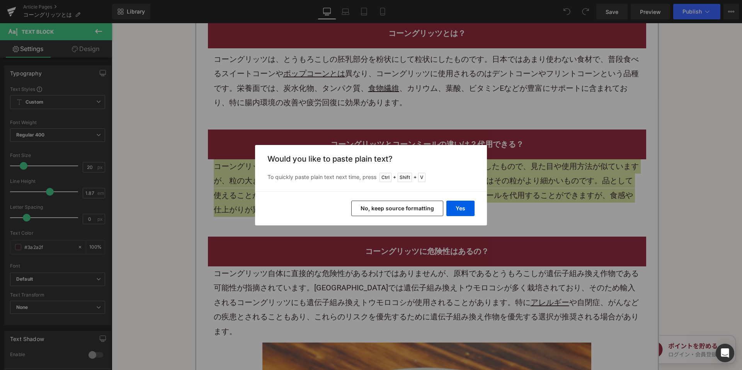
click at [389, 211] on button "No, keep source formatting" at bounding box center [397, 208] width 92 height 15
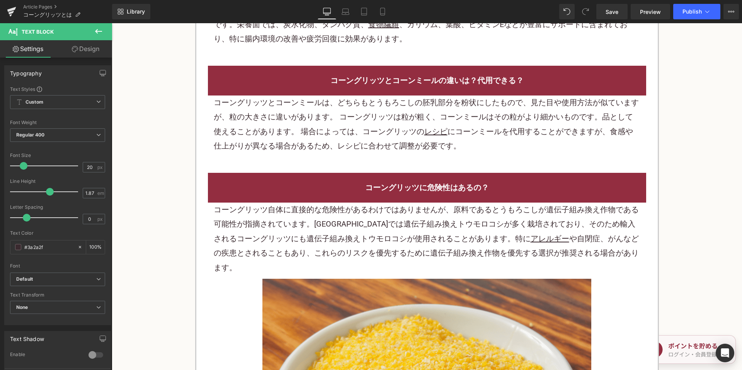
scroll to position [580, 0]
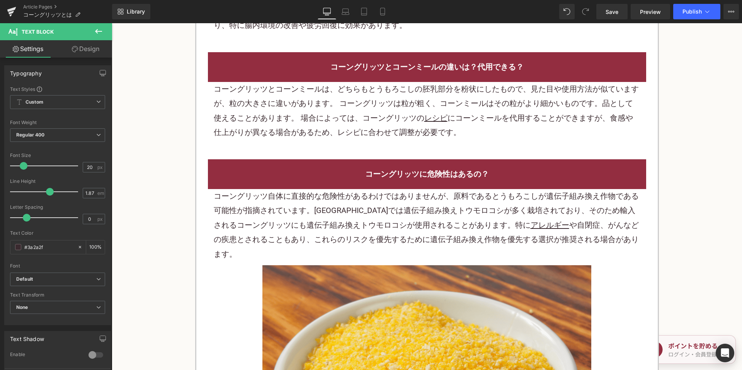
click at [291, 212] on p "コーングリッツ自体に直接的な危険性があるわけではありませんが、原料であるとうもろこしが遺伝子組み換え作物である可能性が指摘されています。アメリカでは遺伝子組み…" at bounding box center [427, 225] width 427 height 72
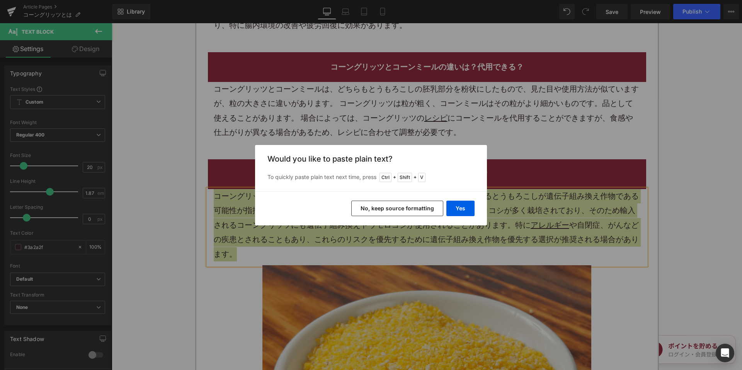
click at [390, 207] on button "No, keep source formatting" at bounding box center [397, 208] width 92 height 15
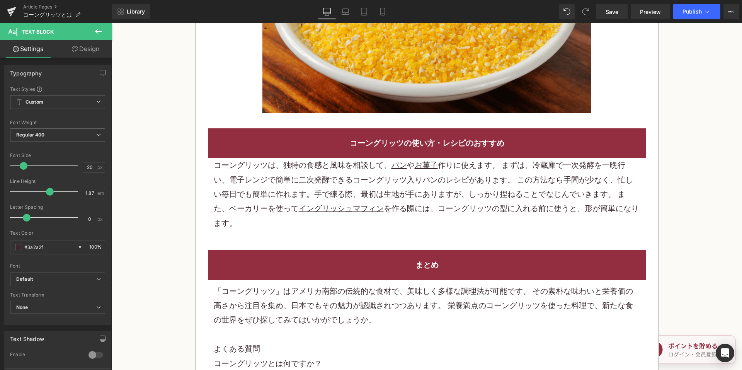
scroll to position [1005, 0]
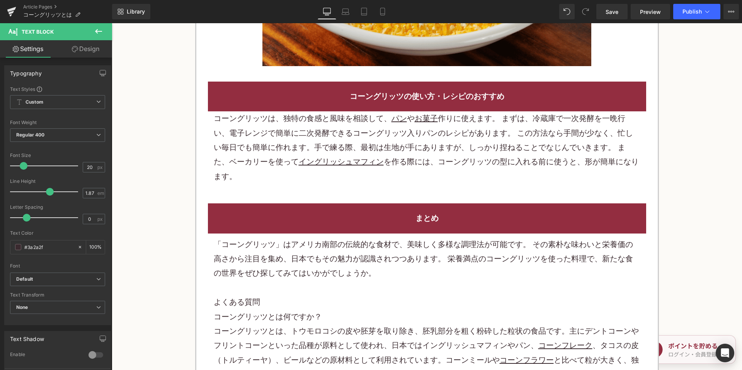
click at [358, 122] on p "コーングリッツは、独特の食感と風味を相談して、 パン や お菓子 作りに使えます。 まずは、冷蔵庫で一次発酵を一晩行い、電子レンジで簡単に二次発酵できるコーン…" at bounding box center [427, 147] width 427 height 72
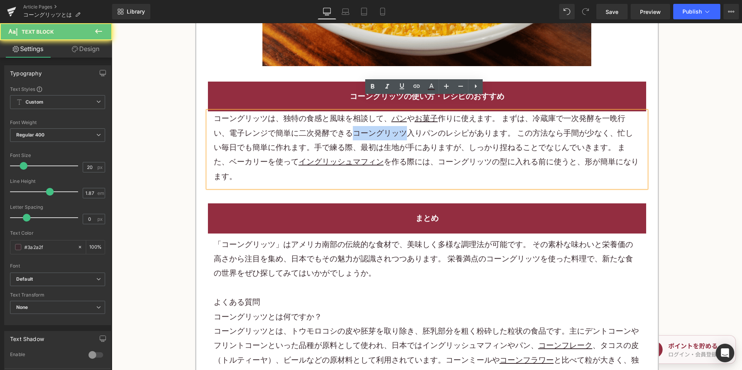
click at [358, 122] on p "コーングリッツは、独特の食感と風味を相談して、 パン や お菓子 作りに使えます。 まずは、冷蔵庫で一次発酵を一晩行い、電子レンジで簡単に二次発酵できるコーン…" at bounding box center [427, 147] width 427 height 72
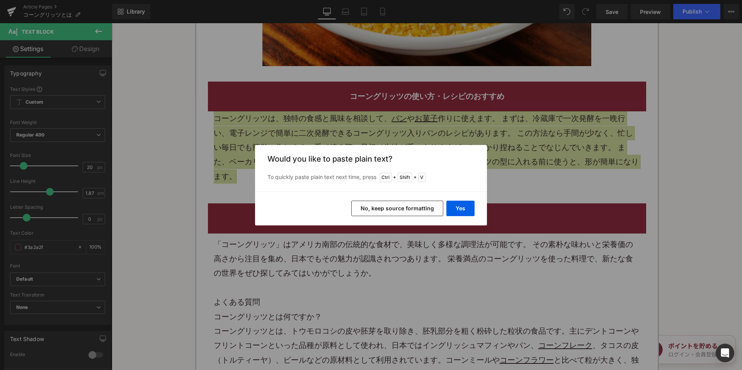
click at [383, 212] on button "No, keep source formatting" at bounding box center [397, 208] width 92 height 15
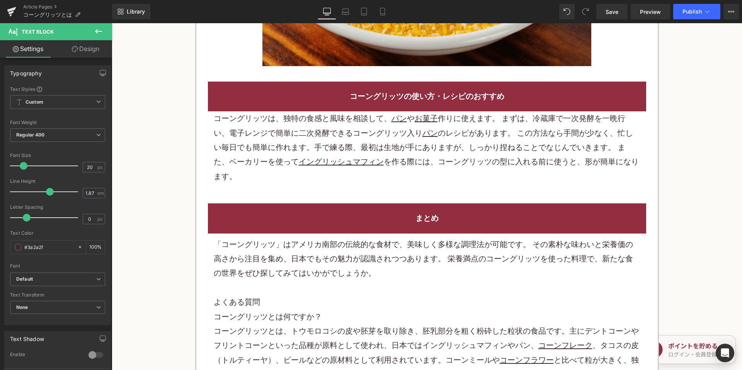
scroll to position [1198, 0]
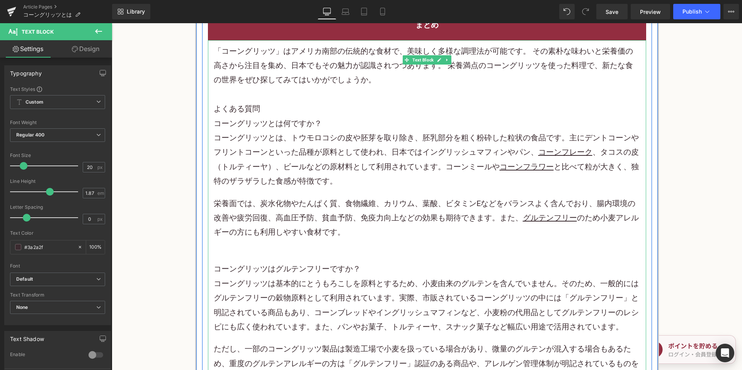
click at [230, 116] on h3 "コーングリッツとは何ですか？" at bounding box center [427, 123] width 427 height 14
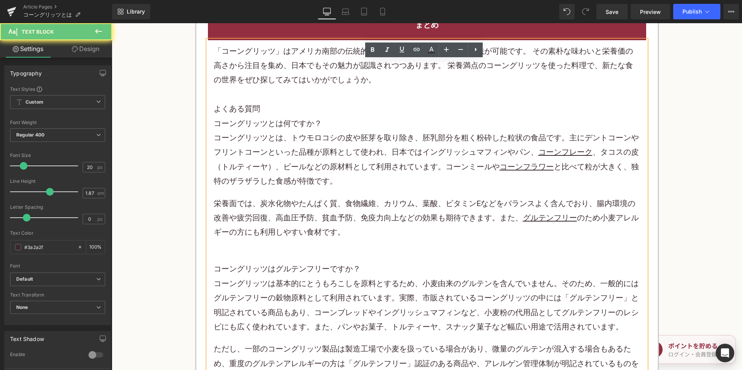
click at [253, 116] on h3 "コーングリッツとは何ですか？" at bounding box center [427, 123] width 427 height 14
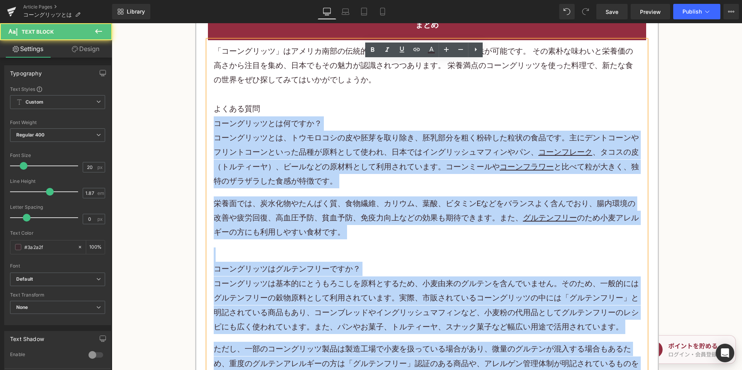
drag, startPoint x: 213, startPoint y: 94, endPoint x: 342, endPoint y: 355, distance: 291.5
click at [342, 355] on div "「コーングリッツ」はアメリカ南部の伝統的な食材で、美味しく多様な調理法が可能です。 その素朴な味わいと栄養価の高さから注目を集め、日本でもその魅力が認識されつ…" at bounding box center [427, 214] width 438 height 349
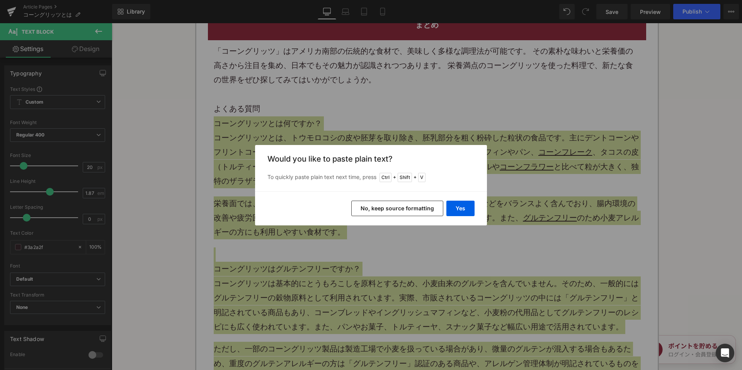
click at [408, 213] on button "No, keep source formatting" at bounding box center [397, 208] width 92 height 15
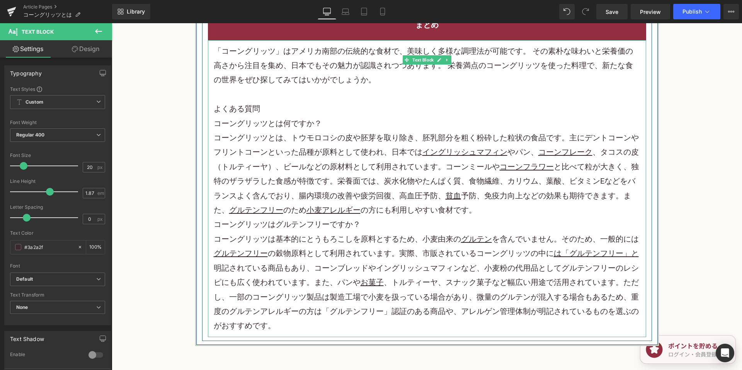
click at [468, 180] on p "コーングリッツとは、トウモロコシの皮や胚芽を取り除き、胚乳部分を粗く粉砕した粒状の食品です。主にデントコーンやフリントコーンといった品種が原料として使われ、日…" at bounding box center [427, 174] width 427 height 87
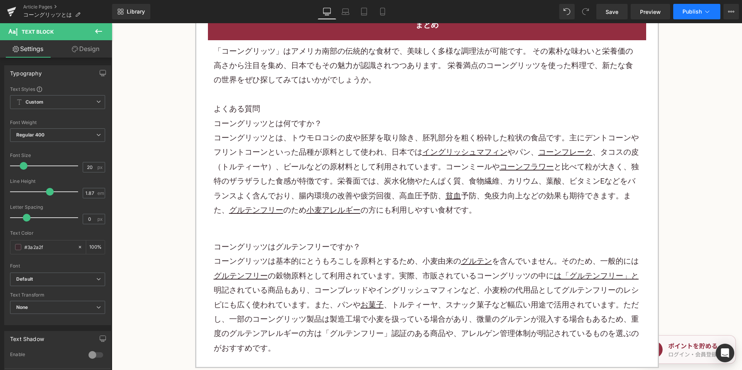
click at [687, 11] on span "Publish" at bounding box center [691, 12] width 19 height 6
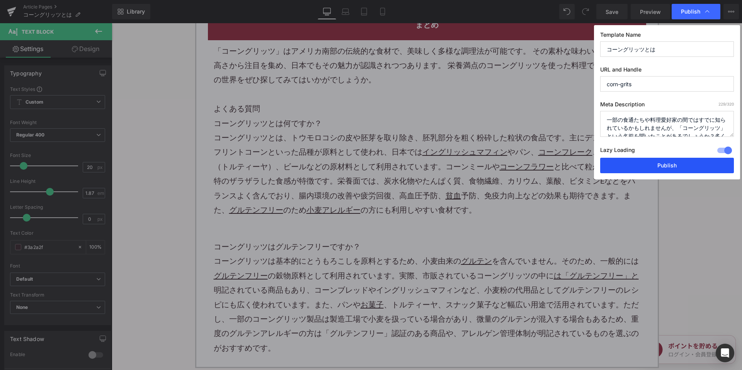
click at [616, 165] on button "Publish" at bounding box center [667, 165] width 134 height 15
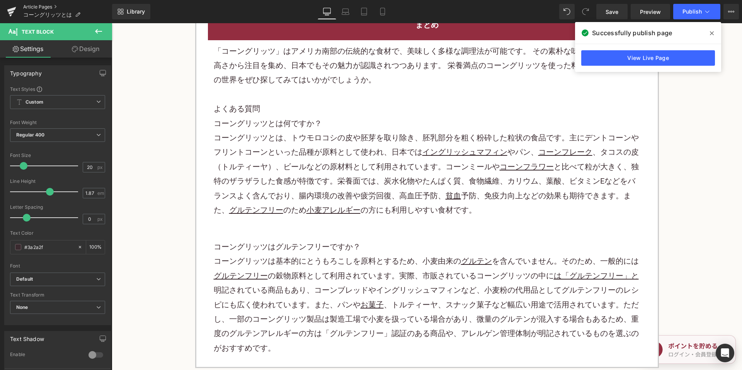
click at [48, 5] on link "Article Pages" at bounding box center [67, 7] width 89 height 6
